Goal: Task Accomplishment & Management: Complete application form

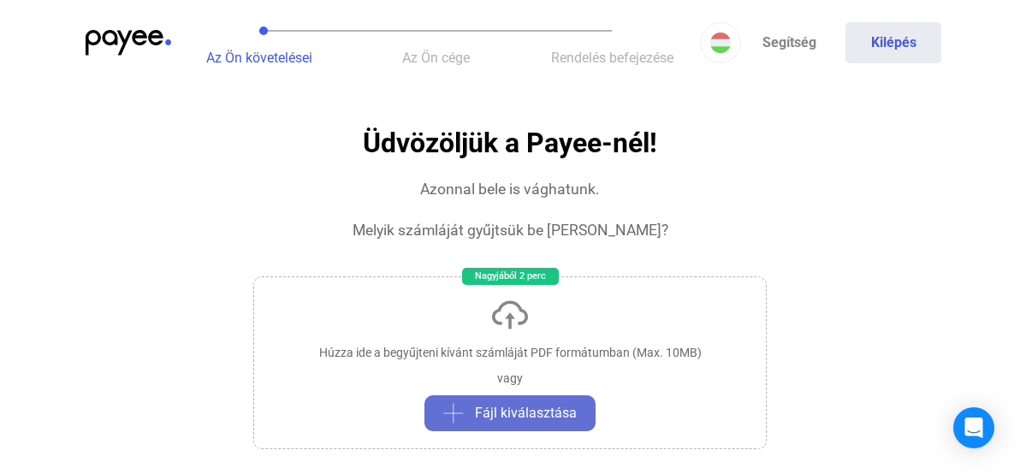
click at [533, 410] on span "Fájl kiválasztása" at bounding box center [526, 413] width 102 height 21
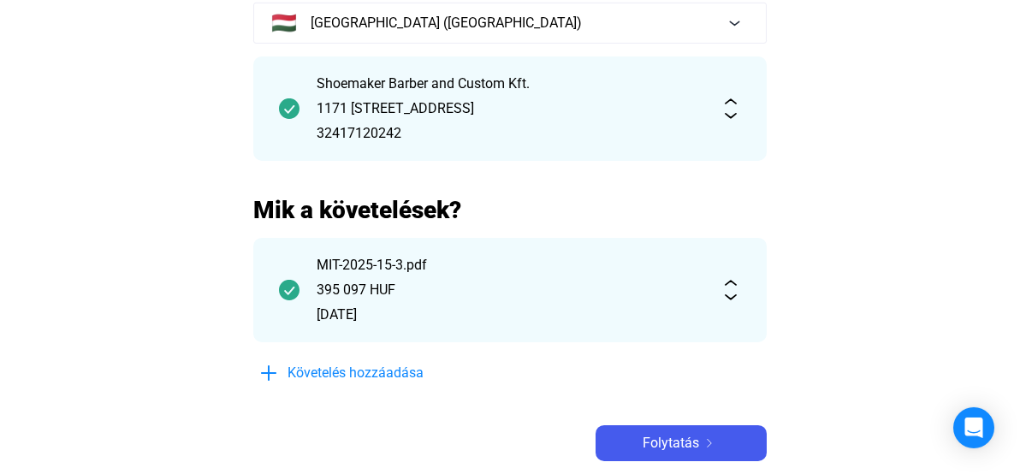
scroll to position [178, 0]
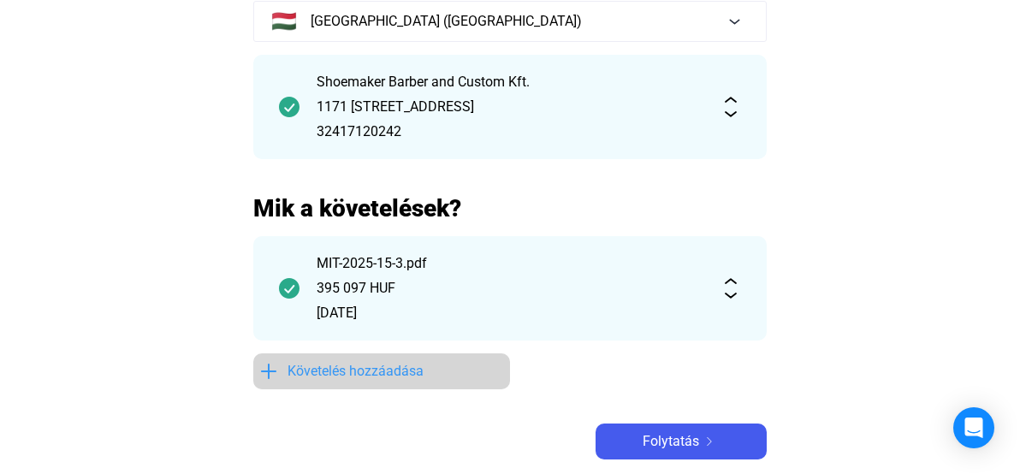
click at [374, 381] on span "Követelés hozzáadása" at bounding box center [356, 371] width 136 height 21
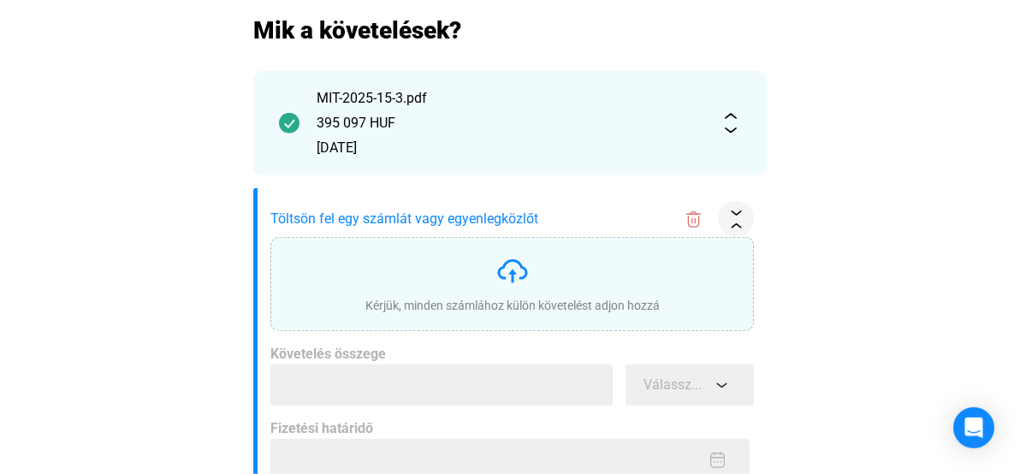
scroll to position [356, 0]
click at [513, 276] on img at bounding box center [513, 271] width 34 height 34
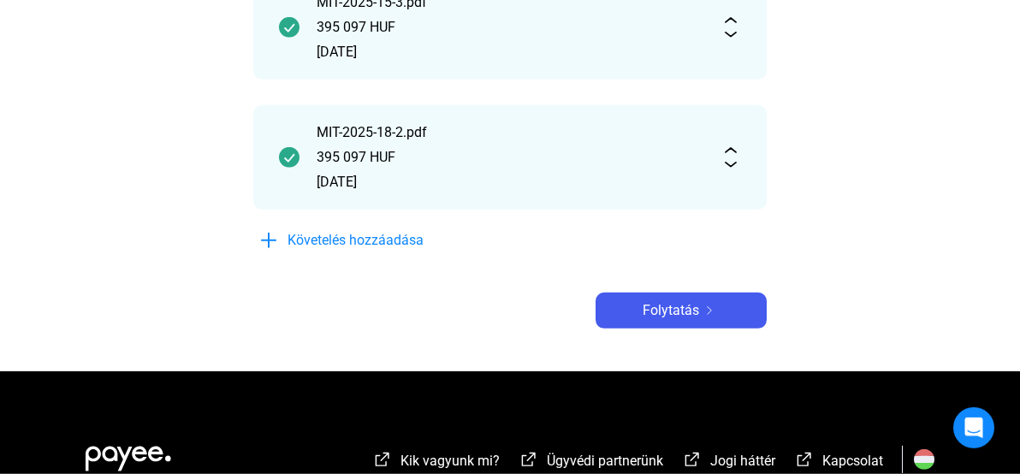
scroll to position [445, 0]
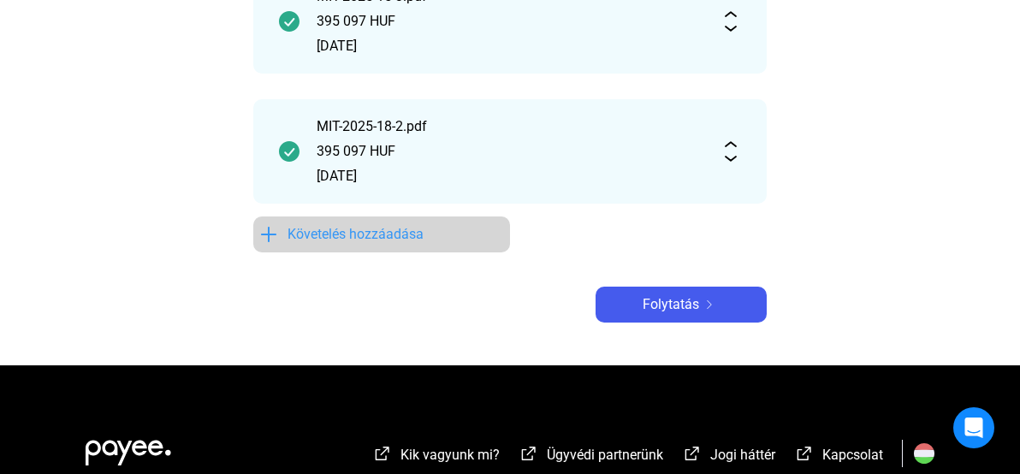
click at [318, 236] on span "Követelés hozzáadása" at bounding box center [356, 234] width 136 height 21
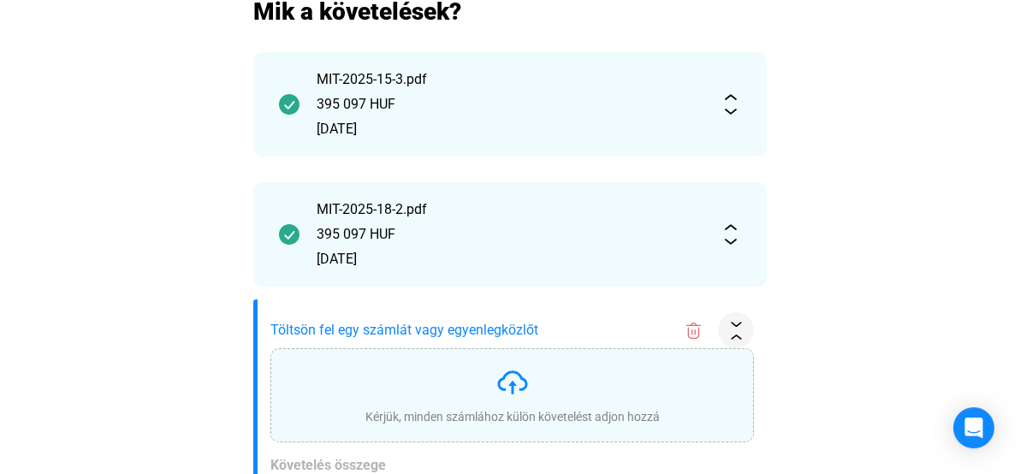
scroll to position [376, 0]
click at [508, 386] on img at bounding box center [513, 382] width 34 height 34
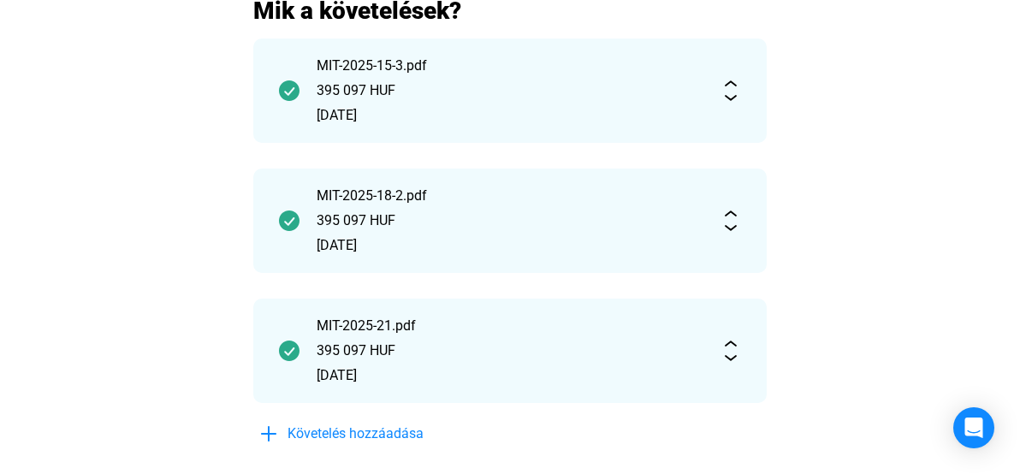
click at [729, 234] on div "MIT-2025-18-2.pdf 395 097 HUF [DATE]" at bounding box center [510, 221] width 514 height 104
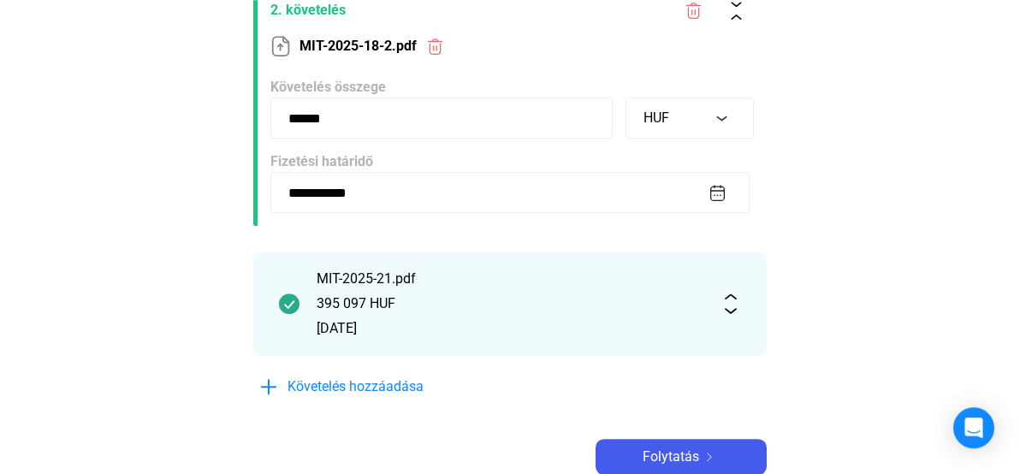
scroll to position [554, 0]
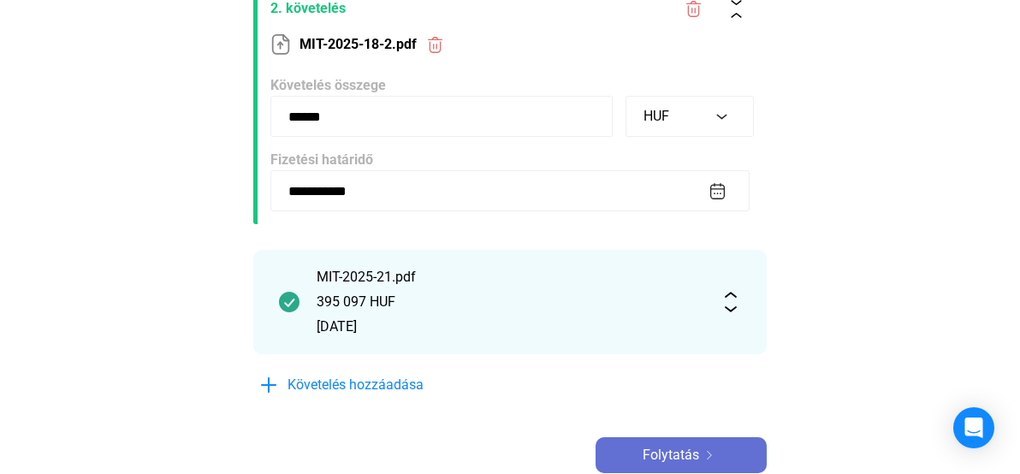
click at [674, 462] on span "Folytatás" at bounding box center [671, 455] width 56 height 21
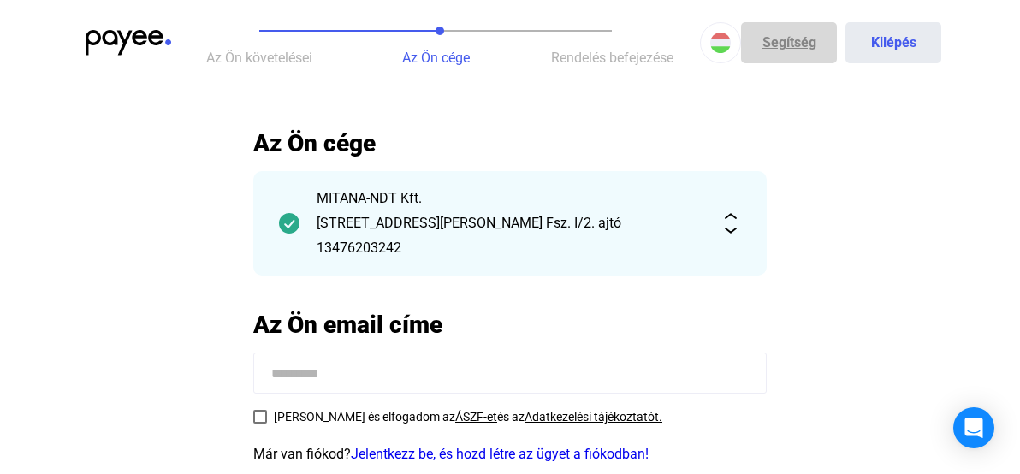
click at [783, 42] on link "Segítség" at bounding box center [789, 42] width 96 height 41
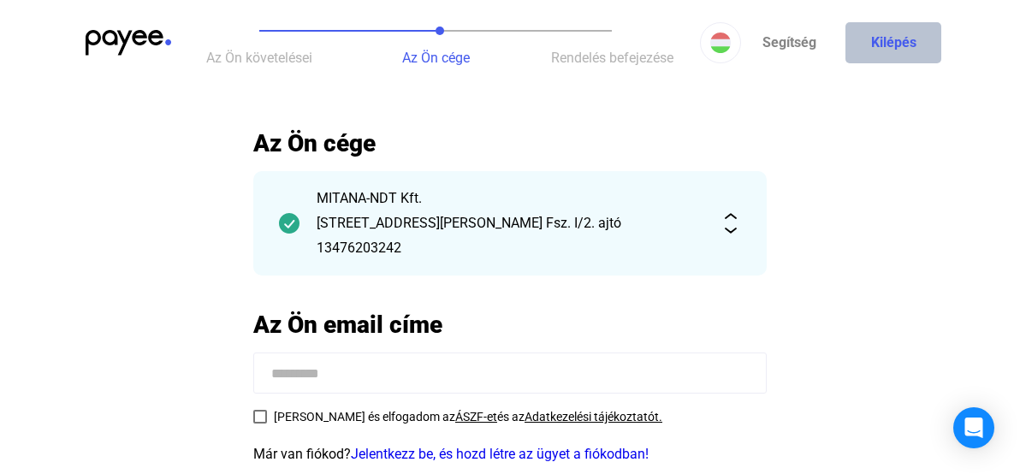
click at [886, 59] on button "Kilépés" at bounding box center [894, 42] width 96 height 41
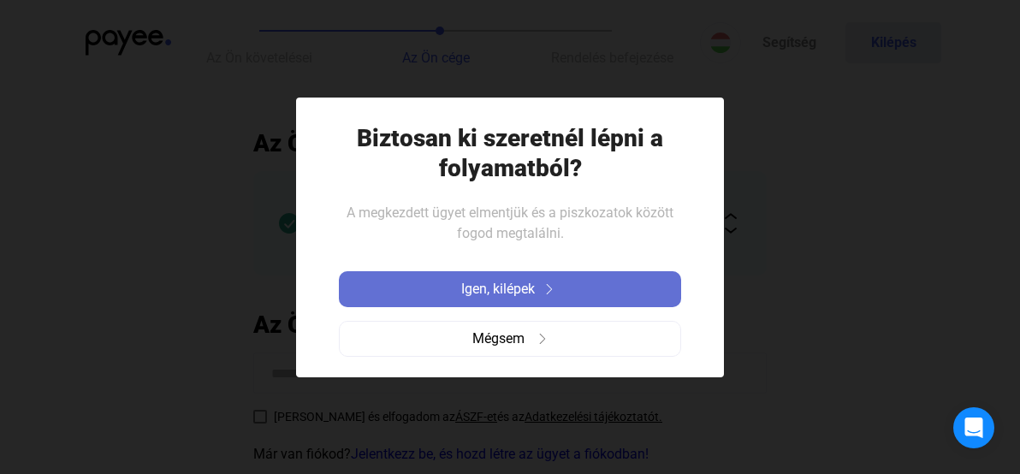
click at [518, 282] on span "Igen, kilépek" at bounding box center [498, 289] width 74 height 21
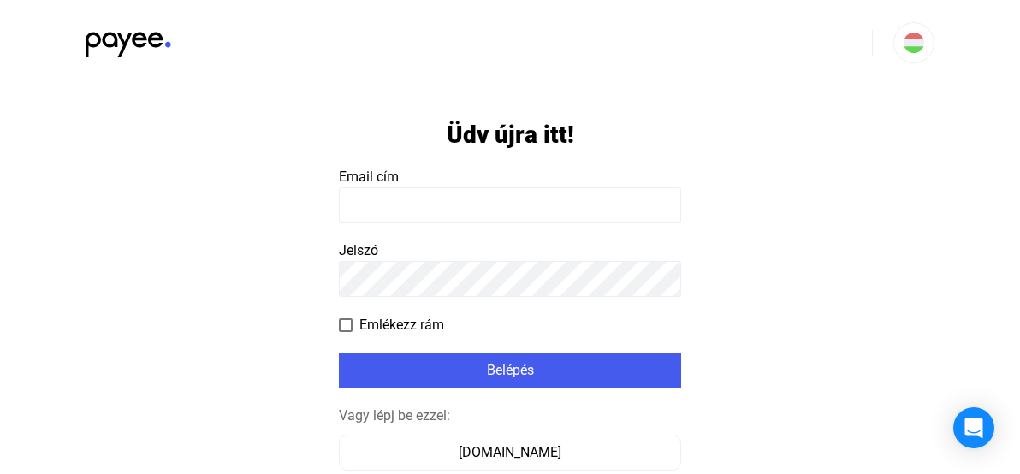
click at [448, 205] on input at bounding box center [510, 205] width 342 height 36
type input "**********"
click at [346, 326] on span at bounding box center [346, 325] width 14 height 14
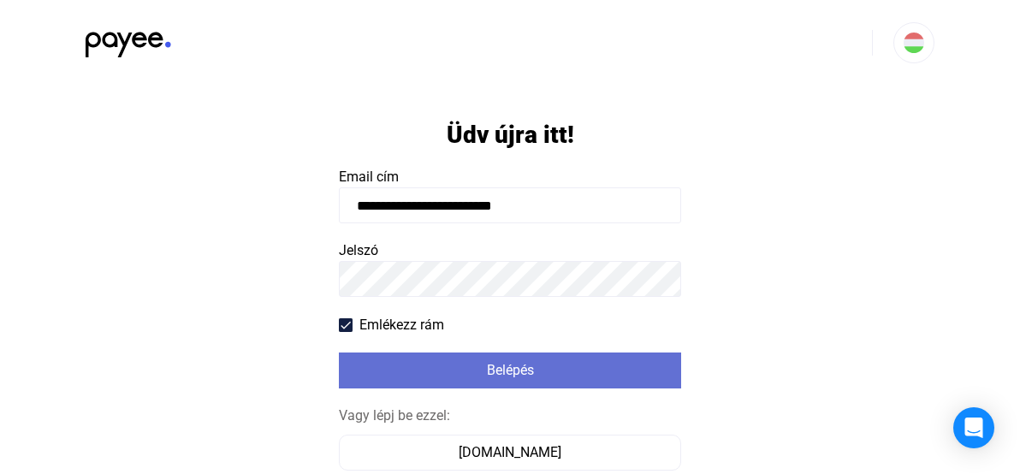
click at [457, 381] on div "Belépés" at bounding box center [510, 370] width 332 height 21
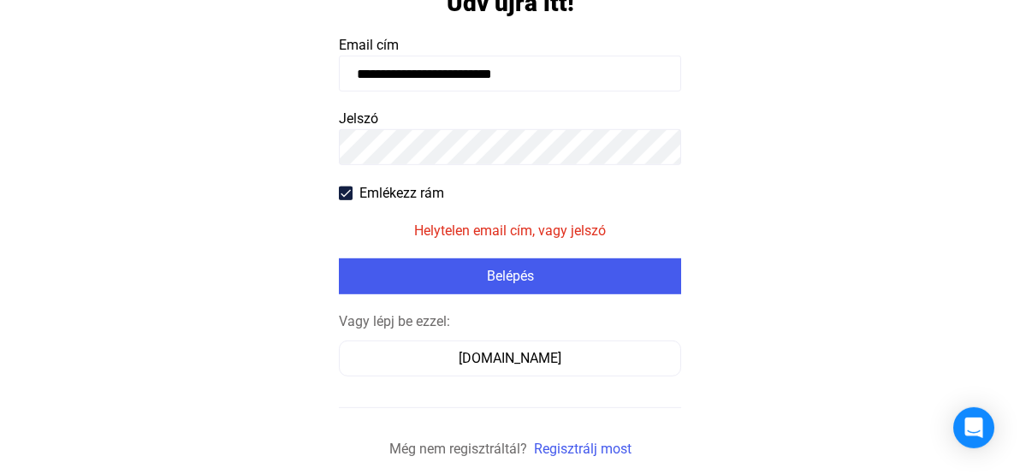
scroll to position [155, 0]
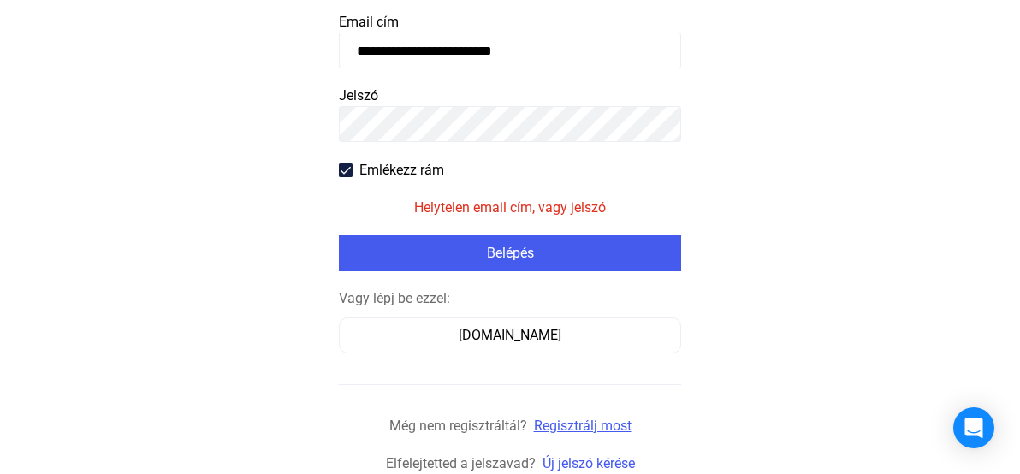
click at [583, 430] on link "Regisztrálj most" at bounding box center [583, 426] width 98 height 16
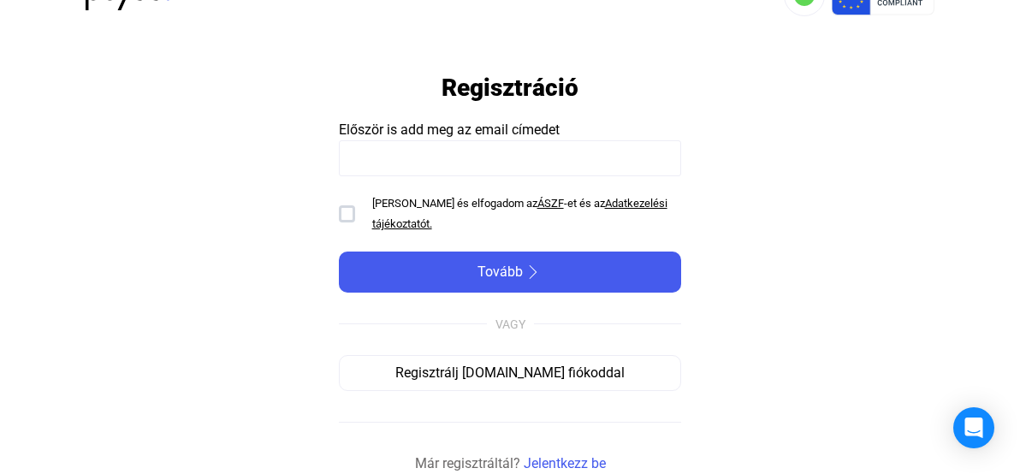
scroll to position [47, 0]
click at [354, 175] on input at bounding box center [510, 158] width 342 height 36
type input "**********"
click at [352, 211] on div at bounding box center [347, 213] width 16 height 17
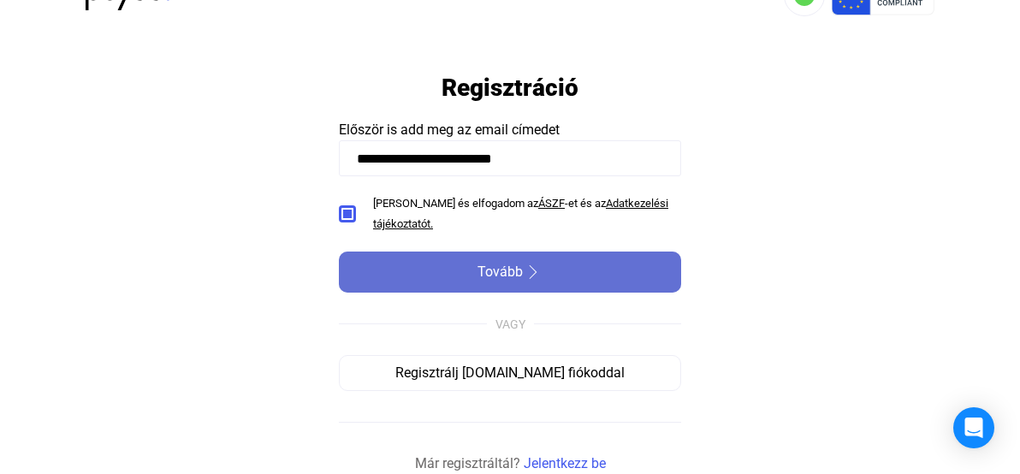
click at [482, 276] on span "Tovább" at bounding box center [500, 272] width 45 height 21
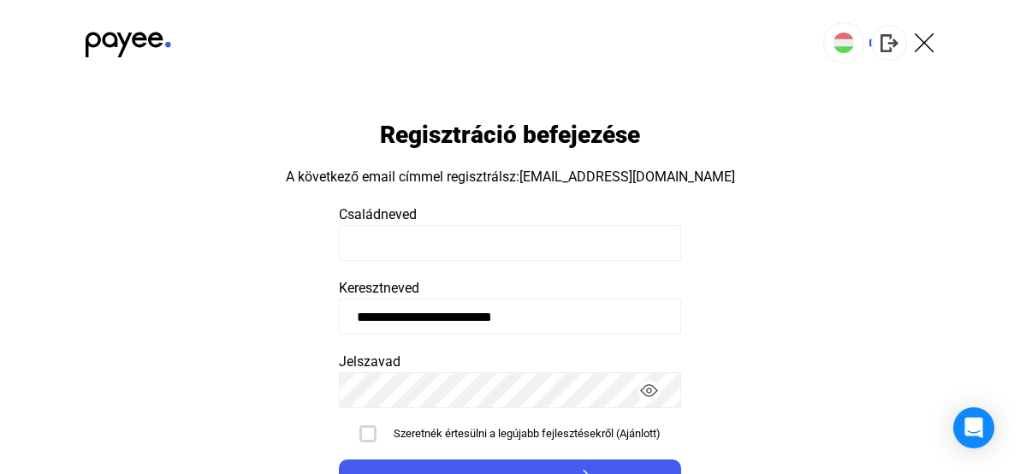
scroll to position [27, 0]
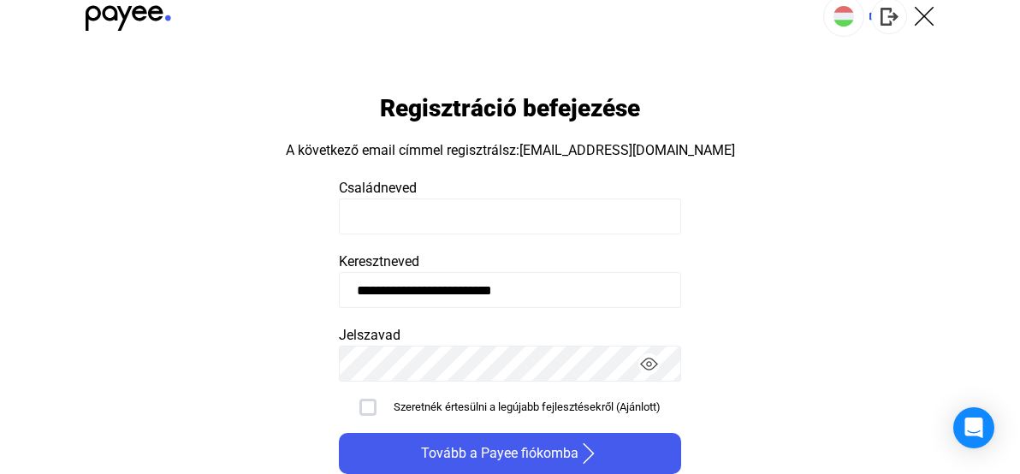
click at [356, 219] on input at bounding box center [510, 217] width 342 height 36
type input "******"
click at [567, 298] on input "**********" at bounding box center [510, 290] width 342 height 36
drag, startPoint x: 556, startPoint y: 294, endPoint x: 345, endPoint y: 296, distance: 211.4
click at [345, 296] on input "**********" at bounding box center [510, 290] width 342 height 36
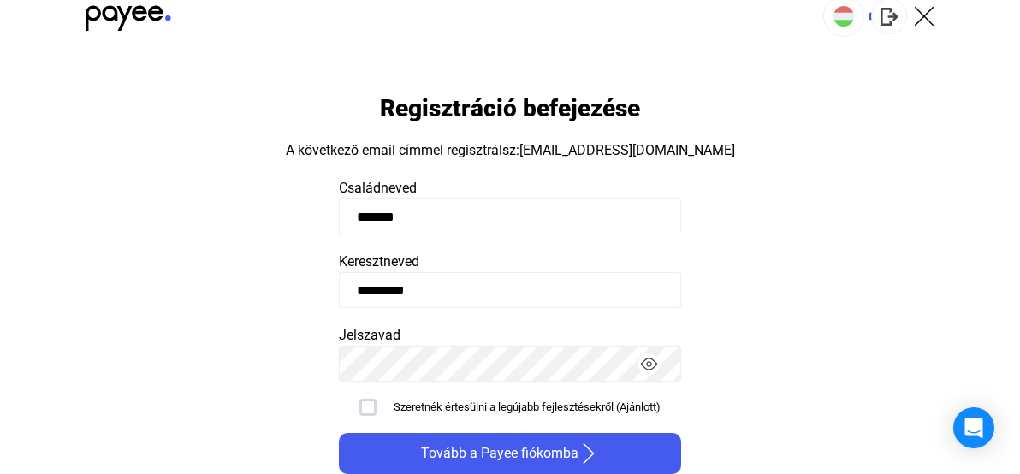
type input "*********"
click at [231, 242] on app-form-template "Regisztráció befejezése A következő email címmel regisztrálsz: nguyenducthuanhu…" at bounding box center [510, 266] width 1020 height 415
click at [648, 367] on img "button" at bounding box center [649, 364] width 18 height 18
click at [363, 407] on div at bounding box center [367, 407] width 17 height 17
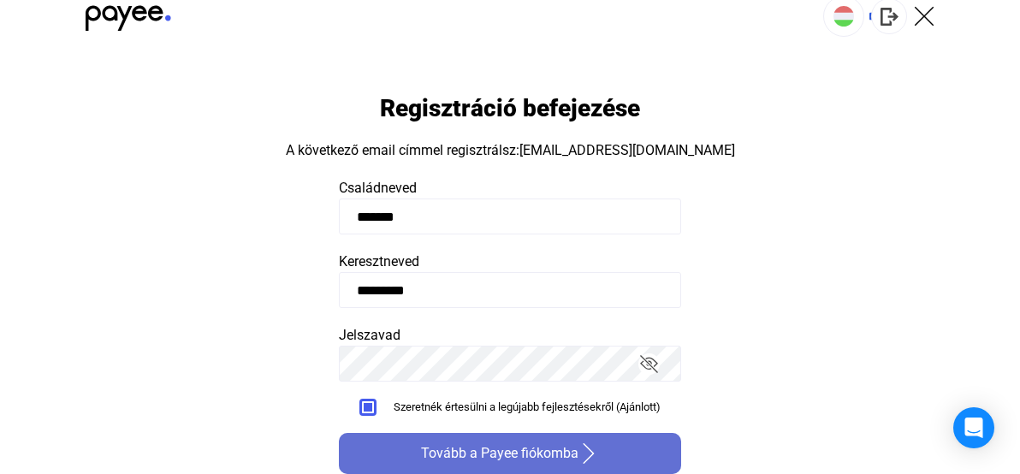
click at [475, 450] on span "Tovább a Payee fiókomba" at bounding box center [499, 453] width 157 height 21
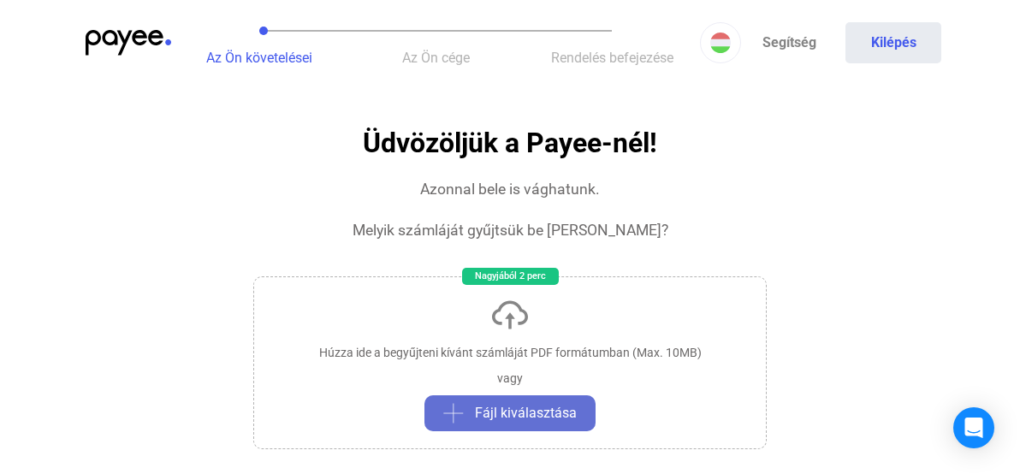
click at [528, 417] on span "Fájl kiválasztása" at bounding box center [526, 413] width 102 height 21
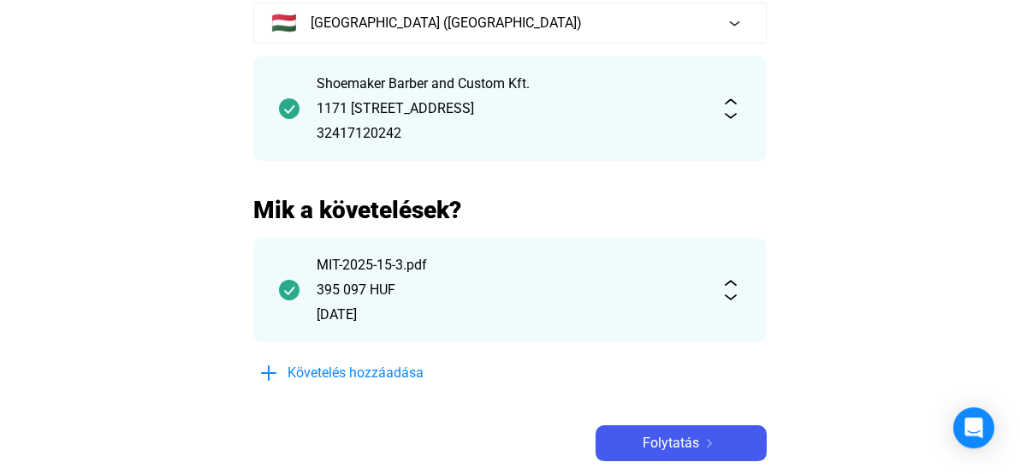
scroll to position [178, 0]
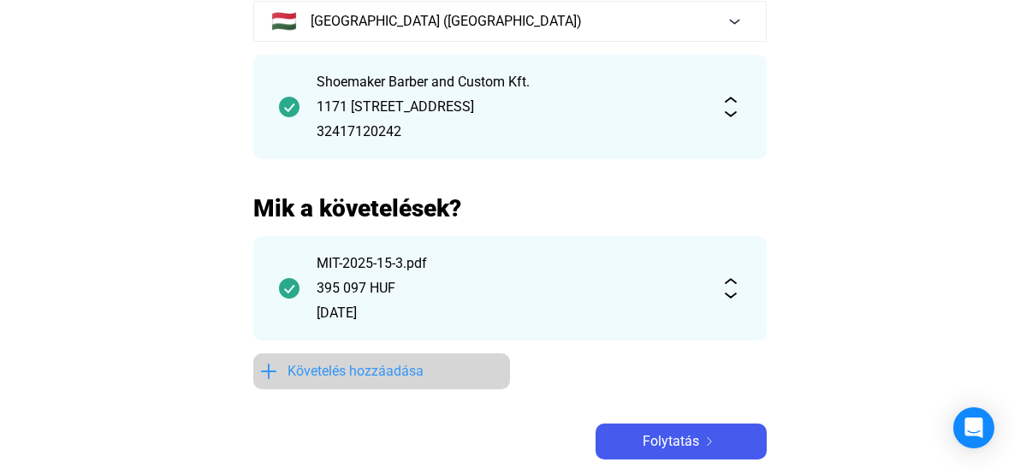
click at [352, 371] on span "Követelés hozzáadása" at bounding box center [356, 371] width 136 height 21
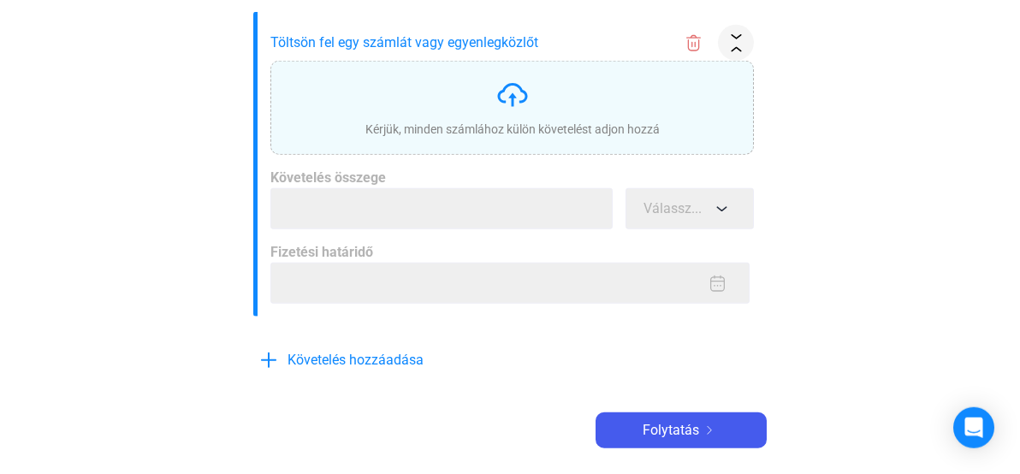
scroll to position [534, 0]
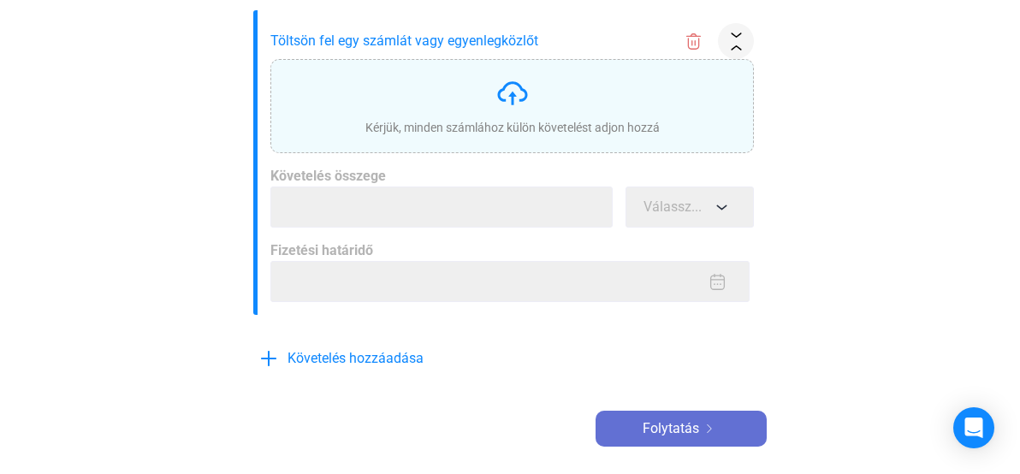
click at [656, 437] on span "Folytatás" at bounding box center [671, 429] width 56 height 21
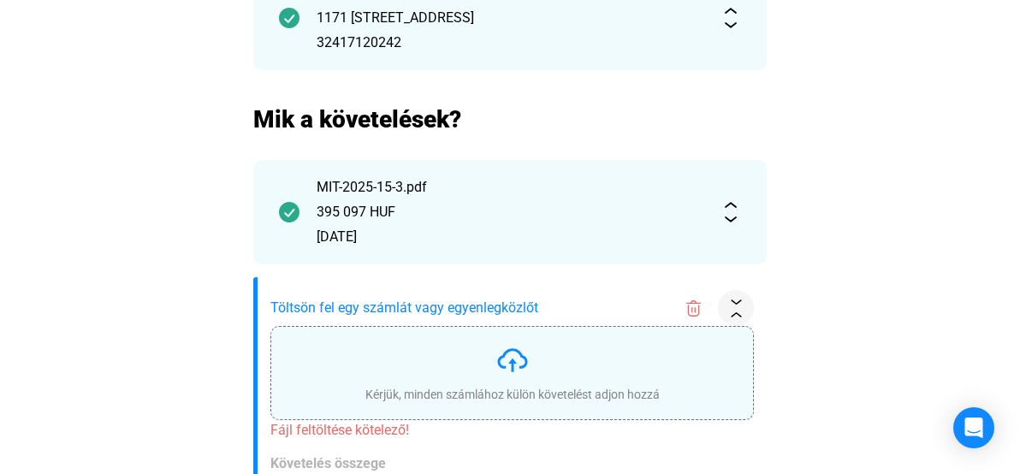
scroll to position [356, 0]
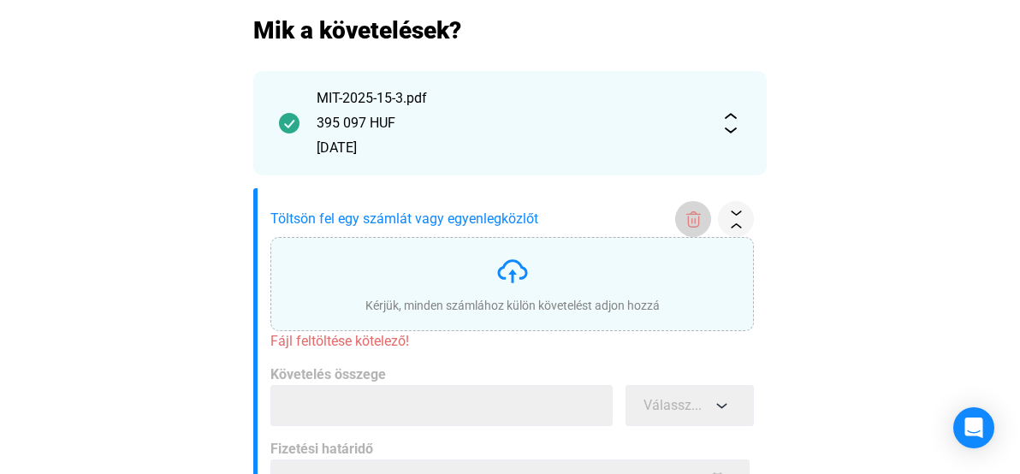
click at [698, 215] on img at bounding box center [694, 220] width 18 height 18
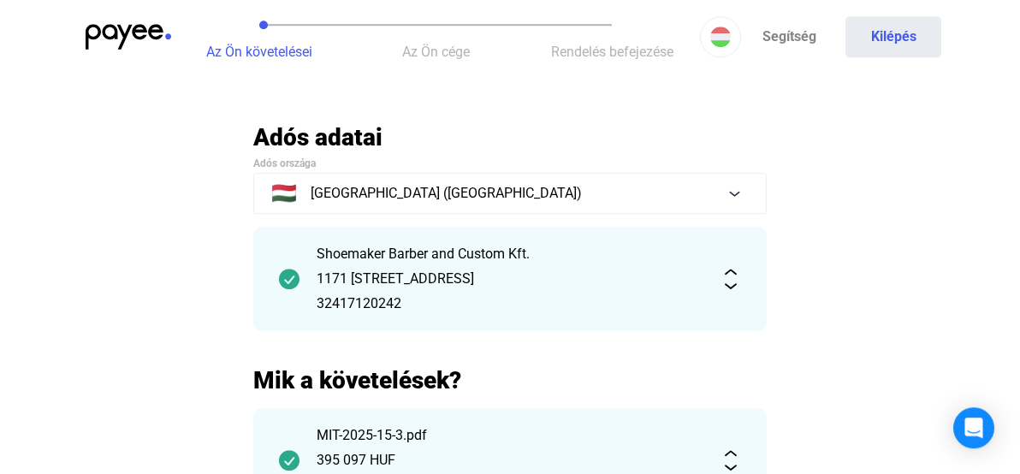
scroll to position [0, 0]
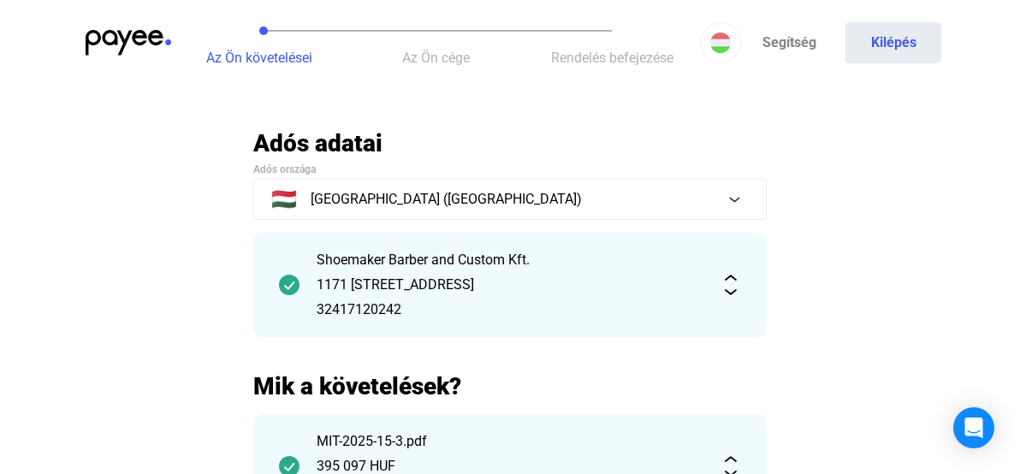
scroll to position [27, 0]
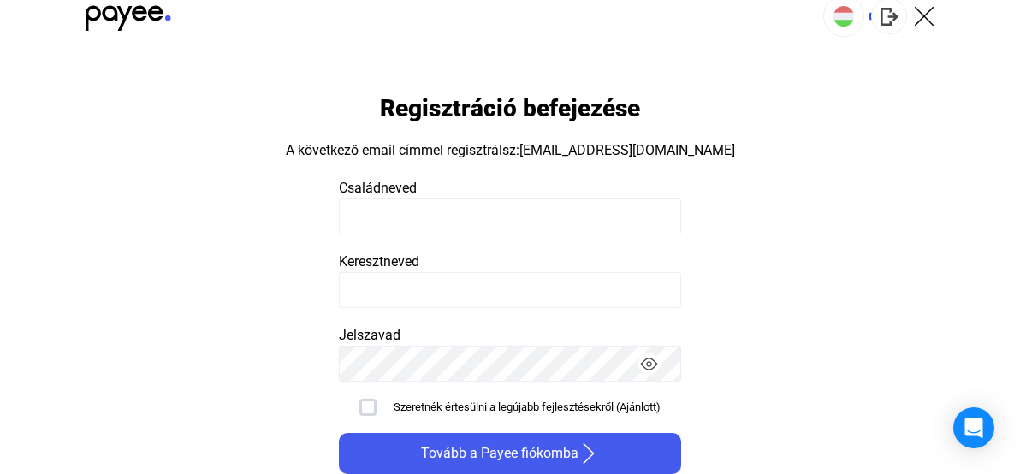
click at [352, 226] on input at bounding box center [510, 217] width 342 height 36
type input "******"
click at [388, 301] on input at bounding box center [510, 290] width 342 height 36
type input "*********"
click at [650, 368] on img "button" at bounding box center [649, 364] width 18 height 18
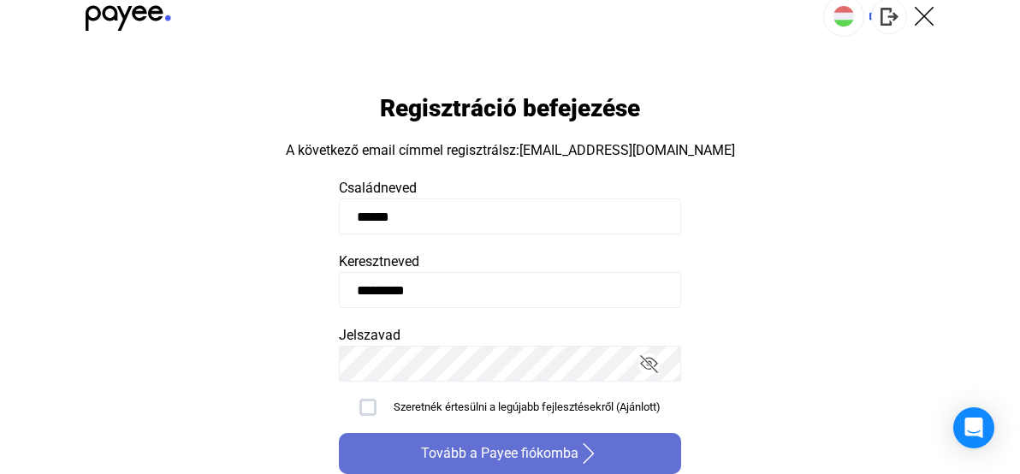
click at [579, 443] on img at bounding box center [589, 453] width 21 height 21
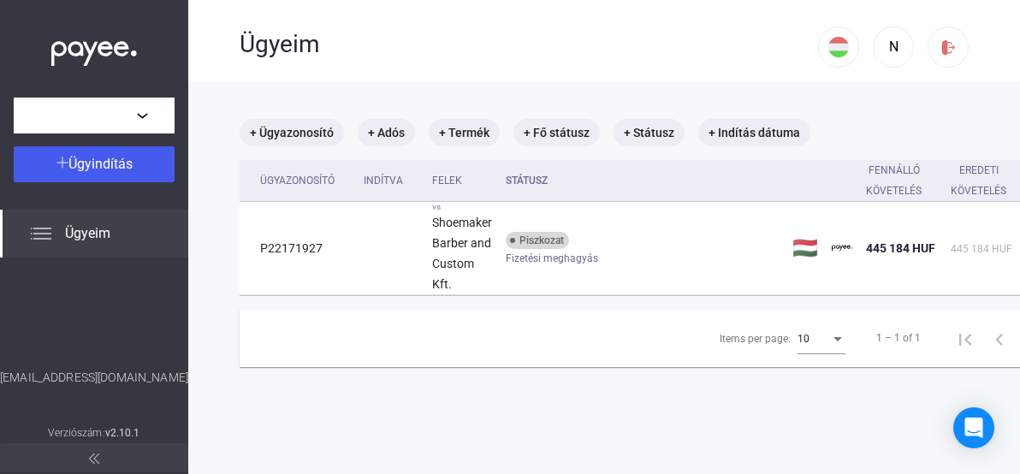
click at [80, 236] on span "Ügyeim" at bounding box center [87, 233] width 45 height 21
click at [948, 62] on button at bounding box center [948, 47] width 41 height 41
